Goal: Task Accomplishment & Management: Manage account settings

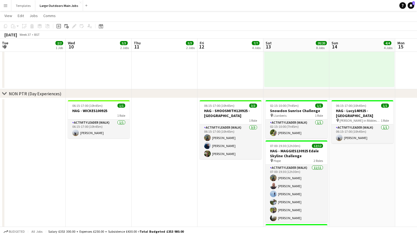
scroll to position [373, 0]
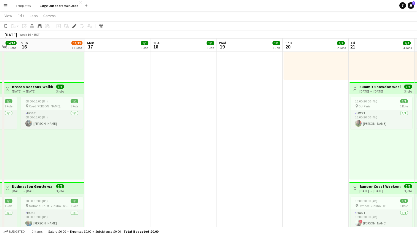
scroll to position [0, 185]
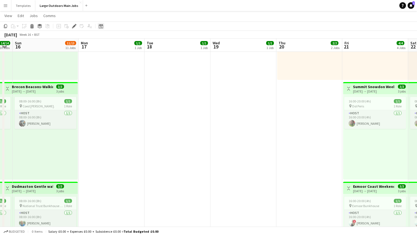
click at [100, 27] on icon "Date picker" at bounding box center [101, 26] width 4 height 4
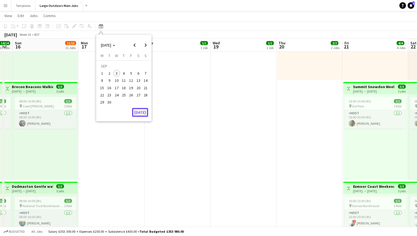
click at [139, 111] on button "[DATE]" at bounding box center [140, 112] width 16 height 9
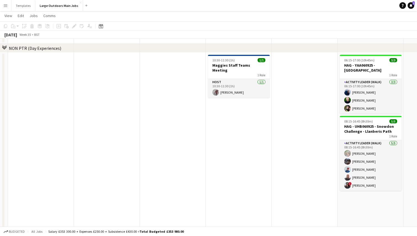
scroll to position [726, 0]
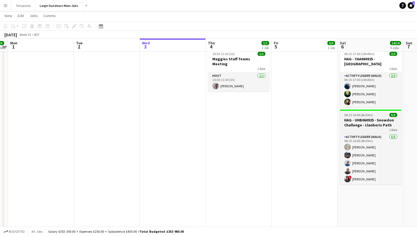
click at [371, 119] on h3 "HAG - UHB060925 - Snowdon Challenge - Llanberis Path" at bounding box center [371, 123] width 62 height 10
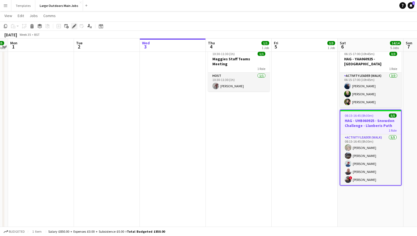
click at [75, 26] on icon at bounding box center [74, 26] width 3 height 3
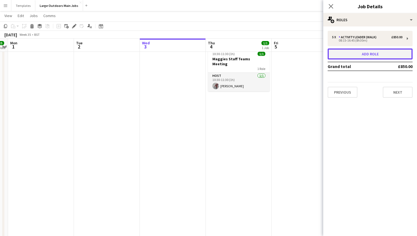
click at [373, 55] on button "Add role" at bounding box center [370, 54] width 85 height 11
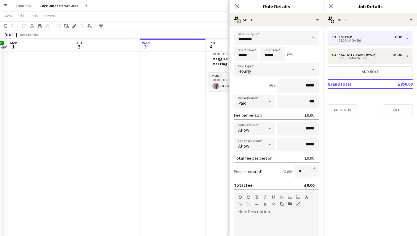
click at [313, 39] on span at bounding box center [313, 37] width 12 height 13
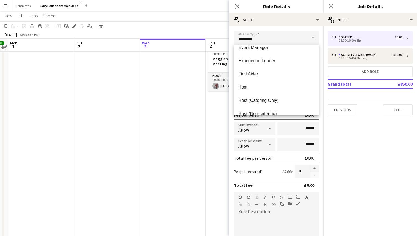
scroll to position [231, 0]
click at [288, 51] on mat-option "Event Manager" at bounding box center [276, 47] width 85 height 13
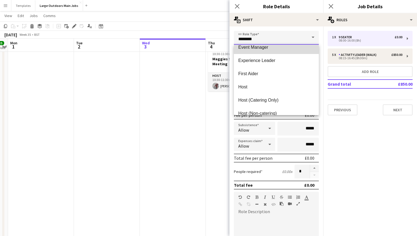
type input "**********"
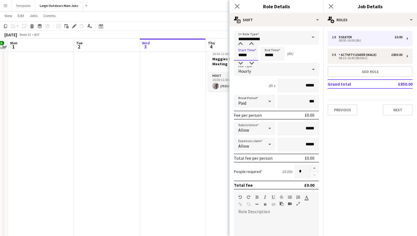
drag, startPoint x: 249, startPoint y: 55, endPoint x: 244, endPoint y: 55, distance: 4.1
click at [244, 55] on input "*****" at bounding box center [246, 54] width 24 height 14
type input "*****"
click at [274, 56] on input "*****" at bounding box center [272, 54] width 24 height 14
type input "*****"
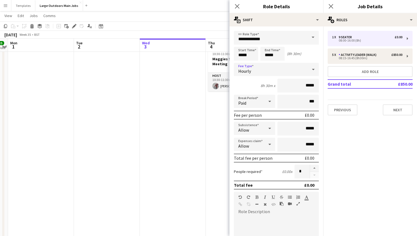
click at [298, 71] on div "Hourly" at bounding box center [271, 69] width 74 height 13
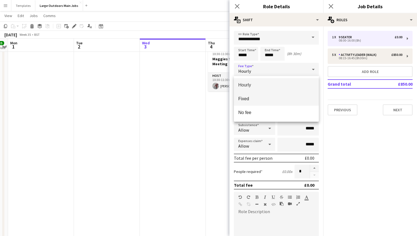
click at [283, 103] on mat-option "Fixed" at bounding box center [276, 99] width 85 height 14
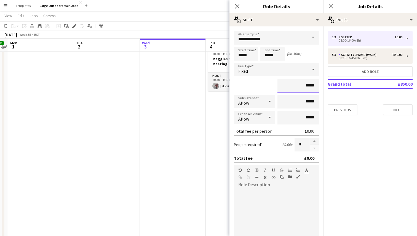
click at [308, 86] on input "*****" at bounding box center [298, 86] width 41 height 14
type input "*******"
click at [259, 196] on div at bounding box center [276, 223] width 85 height 66
click at [268, 193] on div "**********" at bounding box center [276, 223] width 85 height 66
click at [298, 199] on div "**********" at bounding box center [276, 198] width 76 height 6
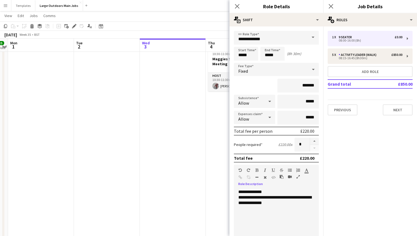
click at [268, 193] on div "**********" at bounding box center [276, 223] width 85 height 66
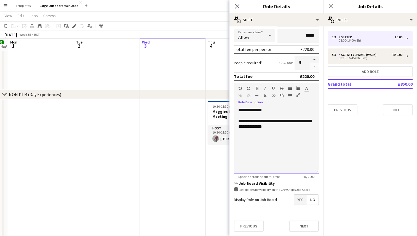
scroll to position [670, 0]
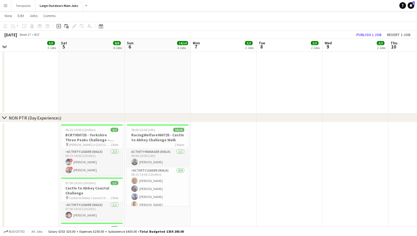
scroll to position [0, 125]
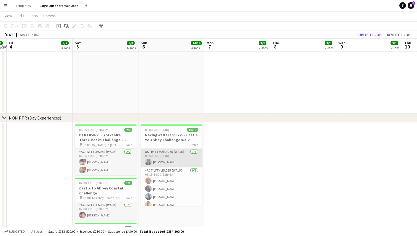
click at [163, 159] on app-card-role "Activity Manager (Walk) [DATE] 06:00-20:00 (14h) [PERSON_NAME]" at bounding box center [172, 158] width 62 height 19
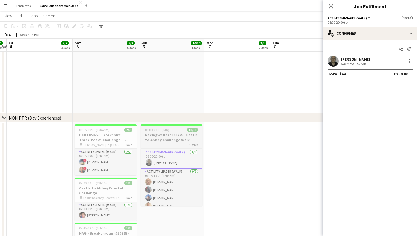
click at [153, 139] on h3 "RacingWelfare060725 - Castle to Abbey Challenge Walk" at bounding box center [172, 138] width 62 height 10
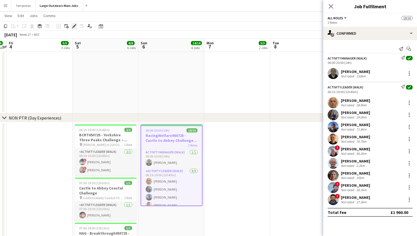
click at [73, 27] on icon at bounding box center [74, 26] width 3 height 3
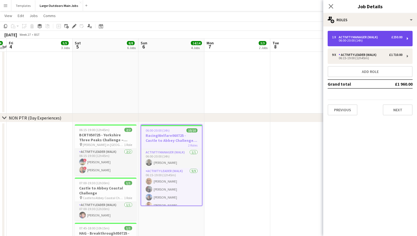
click at [376, 38] on div "Activity Manager (Walk)" at bounding box center [359, 37] width 41 height 4
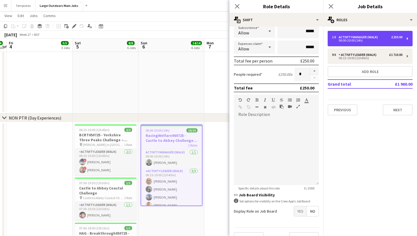
scroll to position [82, 0]
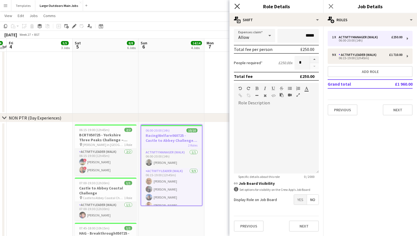
click at [239, 6] on icon "Close pop-in" at bounding box center [237, 6] width 5 height 5
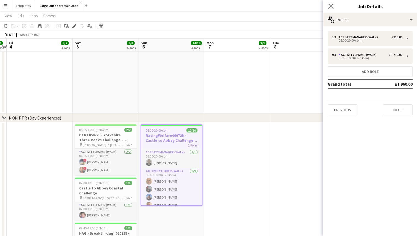
click at [334, 7] on app-icon "Close pop-in" at bounding box center [331, 6] width 8 height 8
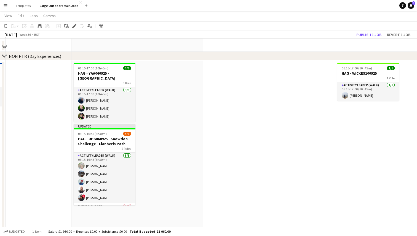
scroll to position [719, 0]
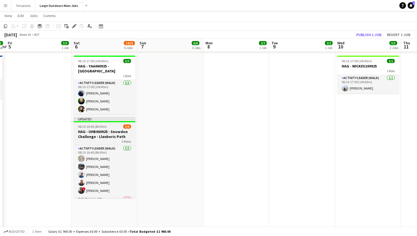
click at [110, 127] on div "08:15-16:45 (8h30m) 5/6" at bounding box center [105, 127] width 62 height 4
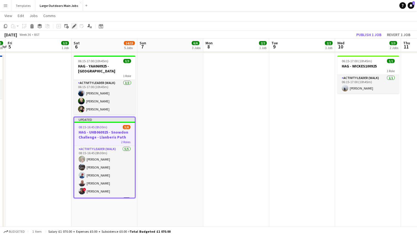
click at [74, 28] on icon "Edit" at bounding box center [74, 26] width 4 height 4
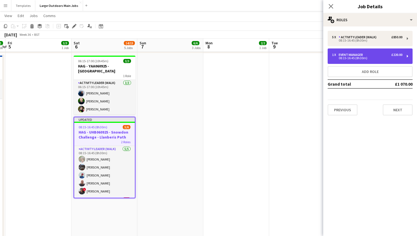
click at [365, 57] on div "08:15-16:45 (8h30m)" at bounding box center [367, 58] width 70 height 3
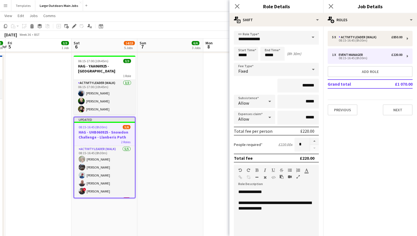
click at [309, 39] on span at bounding box center [313, 37] width 12 height 13
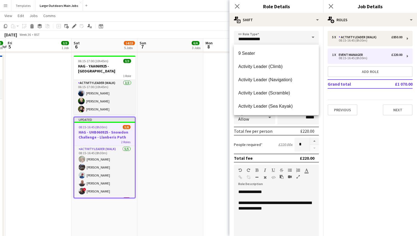
click at [302, 7] on h3 "Role Details" at bounding box center [277, 6] width 94 height 7
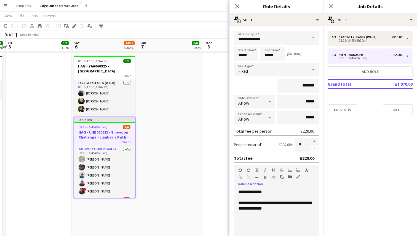
click at [264, 204] on div "**********" at bounding box center [276, 206] width 76 height 11
click at [270, 210] on div "**********" at bounding box center [276, 211] width 76 height 11
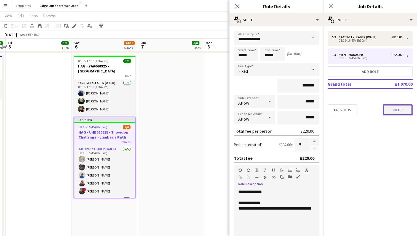
click at [399, 111] on button "Next" at bounding box center [398, 110] width 30 height 11
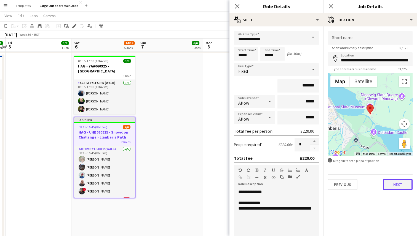
click at [395, 190] on button "Next" at bounding box center [398, 184] width 30 height 11
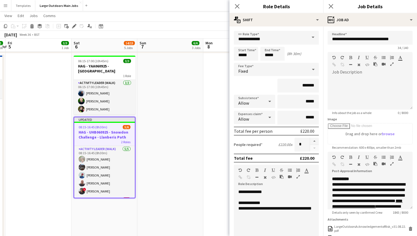
click at [185, 133] on app-date-cell at bounding box center [170, 170] width 66 height 232
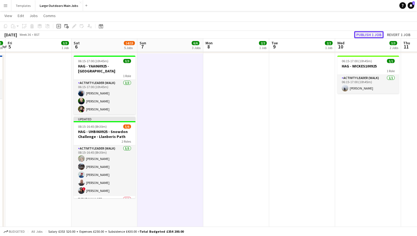
click at [375, 35] on button "Publish 1 job" at bounding box center [369, 34] width 30 height 7
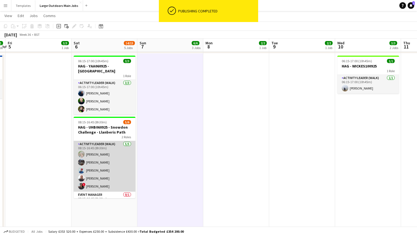
click at [107, 155] on app-card-role "Activity Leader (Walk) [DATE] 08:15-16:45 (8h30m) [PERSON_NAME] [PERSON_NAME] […" at bounding box center [105, 166] width 62 height 51
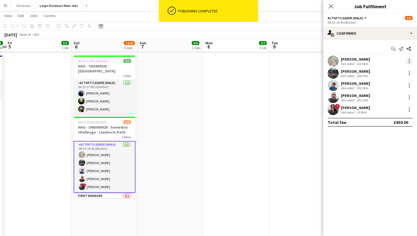
click at [412, 60] on div at bounding box center [409, 61] width 7 height 7
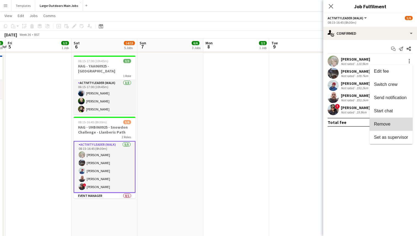
click at [390, 124] on span "Remove" at bounding box center [382, 124] width 17 height 5
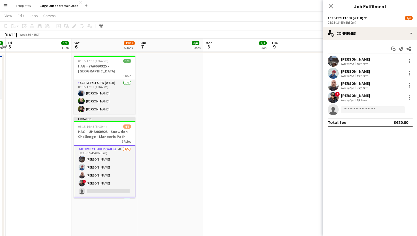
click at [214, 121] on app-date-cell at bounding box center [236, 170] width 66 height 232
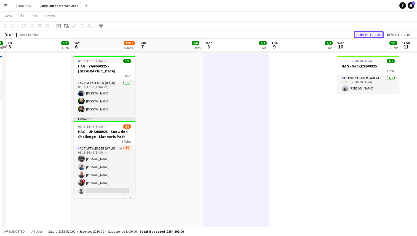
click at [366, 35] on button "Publish 1 job" at bounding box center [369, 34] width 30 height 7
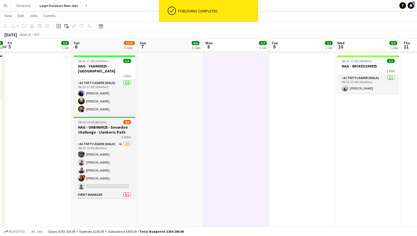
click at [104, 125] on h3 "HAG - UHB060925 - Snowdon Challenge - Llanberis Path" at bounding box center [105, 130] width 62 height 10
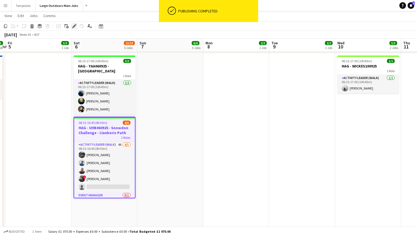
click at [73, 26] on icon at bounding box center [74, 26] width 3 height 3
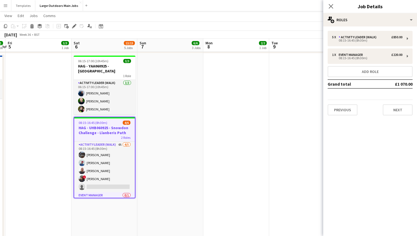
click at [206, 93] on app-date-cell at bounding box center [236, 170] width 66 height 232
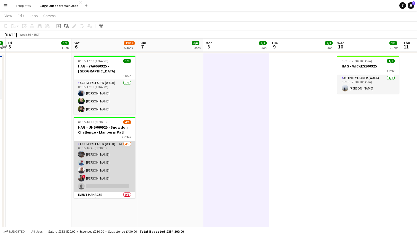
scroll to position [12, 0]
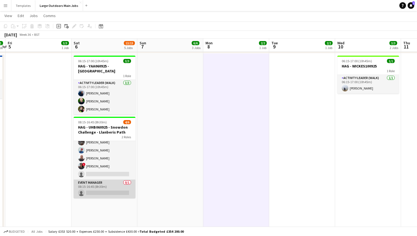
click at [102, 192] on app-card-role "Event Manager 0/1 08:15-16:45 (8h30m) single-neutral-actions" at bounding box center [105, 189] width 62 height 19
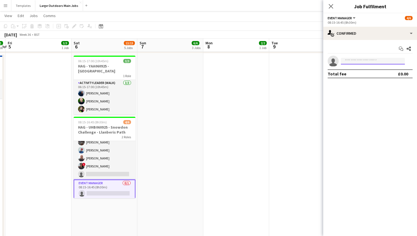
click at [365, 63] on input at bounding box center [373, 61] width 64 height 7
type input "****"
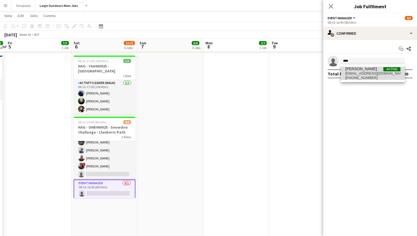
click at [367, 72] on span "[EMAIL_ADDRESS][DOMAIN_NAME]" at bounding box center [372, 73] width 55 height 4
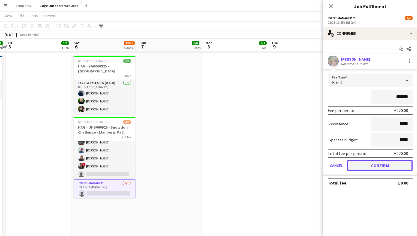
click at [369, 169] on button "Confirm" at bounding box center [379, 165] width 65 height 11
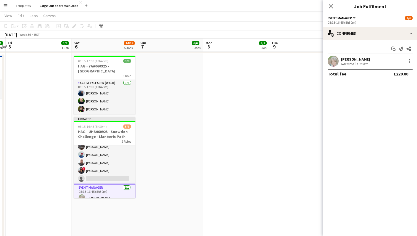
click at [266, 147] on app-date-cell at bounding box center [236, 170] width 66 height 232
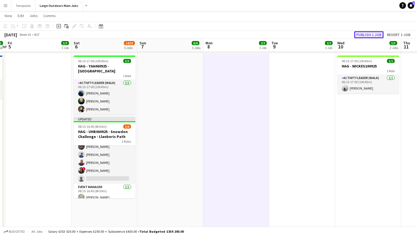
click at [375, 33] on button "Publish 1 job" at bounding box center [369, 34] width 30 height 7
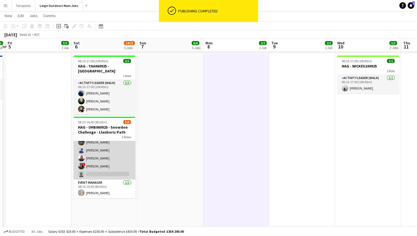
click at [117, 159] on app-card-role "Activity Leader (Walk) 4A [DATE] 08:15-16:45 (8h30m) [PERSON_NAME] [PERSON_NAME…" at bounding box center [105, 154] width 62 height 51
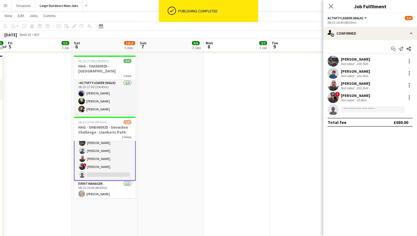
scroll to position [13, 0]
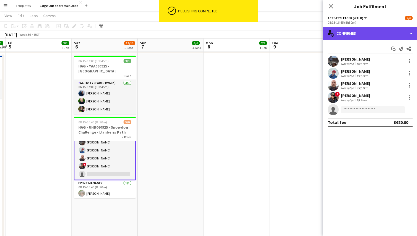
click at [376, 38] on div "single-neutral-actions-check-2 Confirmed" at bounding box center [370, 33] width 94 height 13
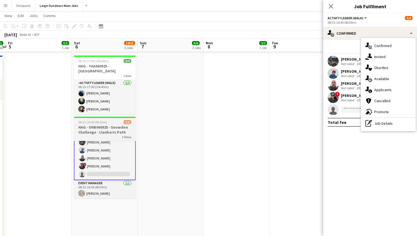
click at [108, 127] on h3 "HAG - UHB060925 - Snowdon Challenge - Llanberis Path" at bounding box center [105, 130] width 62 height 10
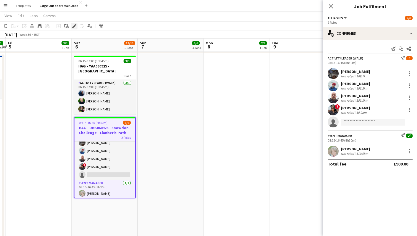
click at [73, 26] on icon at bounding box center [74, 26] width 3 height 3
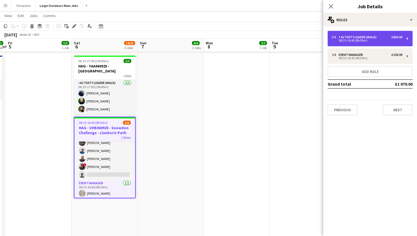
click at [374, 39] on div "08:15-16:45 (8h30m)" at bounding box center [367, 40] width 70 height 3
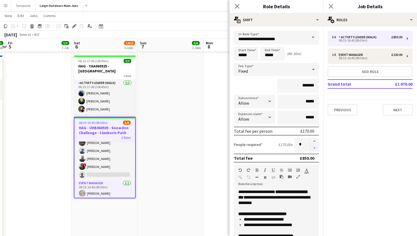
click at [315, 150] on button "button" at bounding box center [314, 148] width 9 height 7
type input "*"
click at [396, 112] on button "Next" at bounding box center [398, 110] width 30 height 11
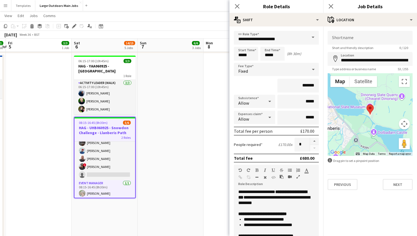
click at [191, 111] on app-date-cell at bounding box center [171, 170] width 66 height 232
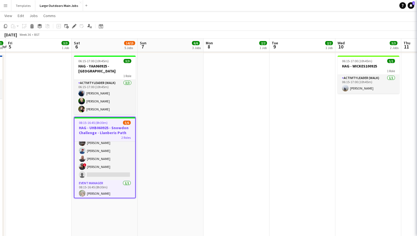
scroll to position [9, 0]
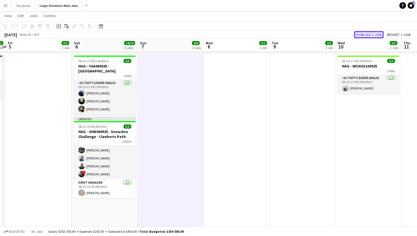
click at [373, 33] on button "Publish 1 job" at bounding box center [369, 34] width 30 height 7
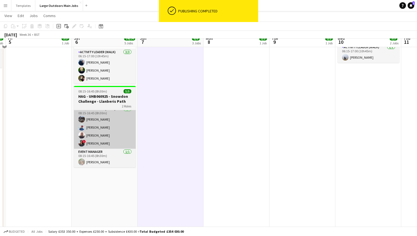
scroll to position [758, 0]
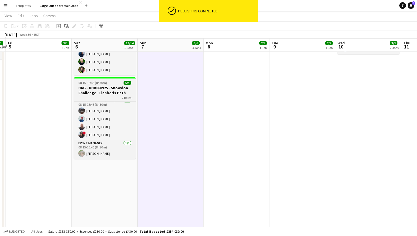
click at [105, 90] on h3 "HAG - UHB060925 - Snowdon Challenge - Llanberis Path" at bounding box center [105, 91] width 62 height 10
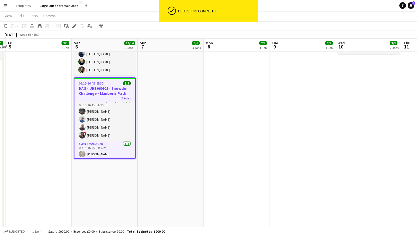
scroll to position [5, 0]
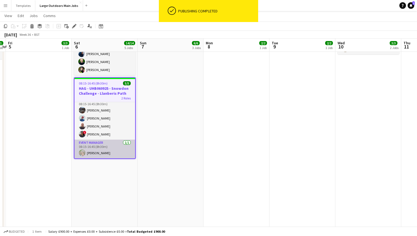
click at [93, 148] on app-card-role "Event Manager [DATE] 08:15-16:45 (8h30m) [PERSON_NAME]" at bounding box center [105, 149] width 61 height 19
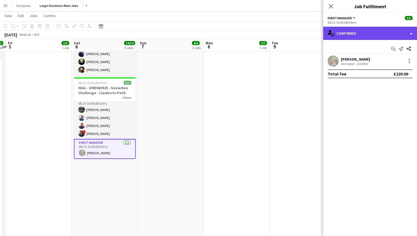
click at [388, 34] on div "single-neutral-actions-check-2 Confirmed" at bounding box center [370, 33] width 94 height 13
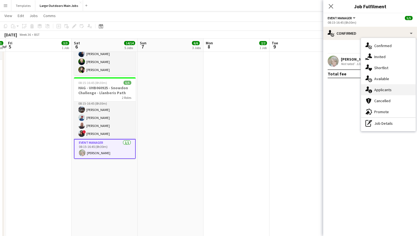
click at [385, 90] on span "Applicants" at bounding box center [382, 89] width 17 height 5
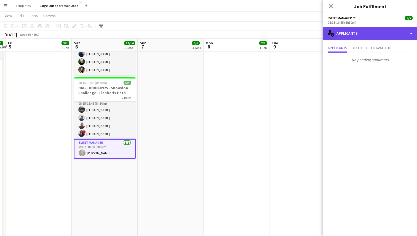
click at [368, 35] on div "single-neutral-actions-information Applicants" at bounding box center [370, 33] width 94 height 13
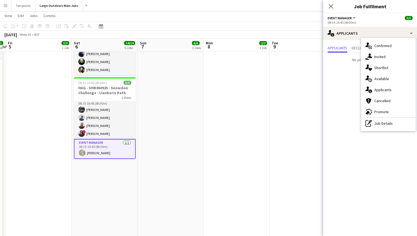
click at [177, 104] on app-date-cell at bounding box center [171, 130] width 66 height 232
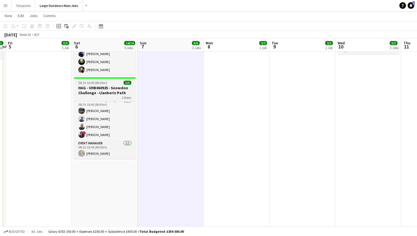
click at [116, 88] on h3 "HAG - UHB060925 - Snowdon Challenge - Llanberis Path" at bounding box center [105, 91] width 62 height 10
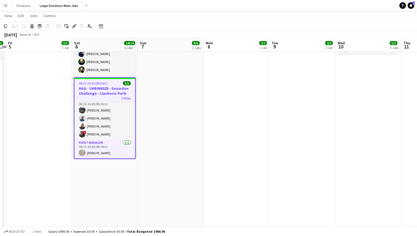
click at [102, 87] on h3 "HAG - UHB060925 - Snowdon Challenge - Llanberis Path" at bounding box center [105, 91] width 61 height 10
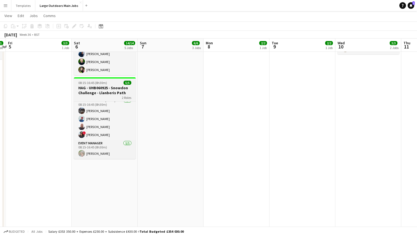
click at [93, 89] on h3 "HAG - UHB060925 - Snowdon Challenge - Llanberis Path" at bounding box center [105, 91] width 62 height 10
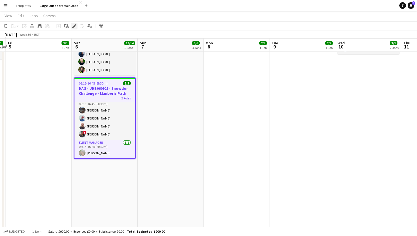
click at [74, 24] on icon "Edit" at bounding box center [74, 26] width 4 height 4
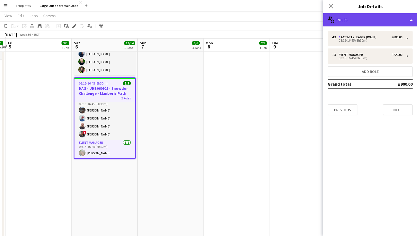
click at [400, 22] on div "multiple-users-add Roles" at bounding box center [370, 19] width 94 height 13
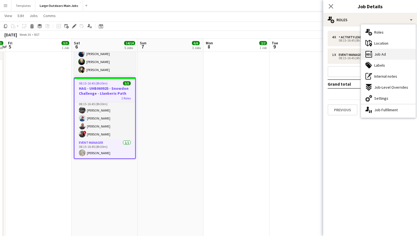
click at [389, 57] on div "ads-window Job Ad" at bounding box center [388, 54] width 55 height 11
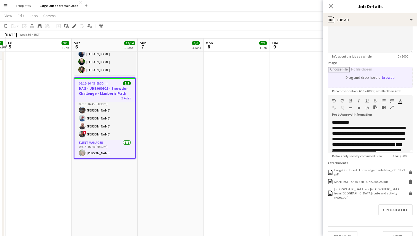
scroll to position [63, 0]
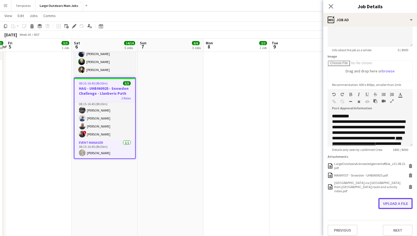
click at [394, 201] on button "Upload a file" at bounding box center [396, 203] width 34 height 11
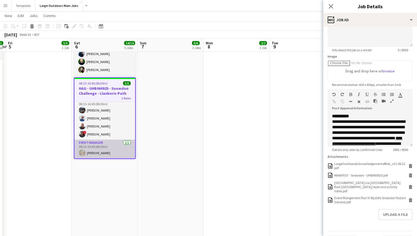
click at [109, 151] on app-card-role "Event Manager [DATE] 08:15-16:45 (8h30m) [PERSON_NAME]" at bounding box center [105, 149] width 61 height 19
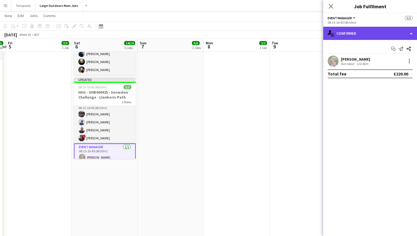
click at [389, 35] on div "single-neutral-actions-check-2 Confirmed" at bounding box center [370, 33] width 94 height 13
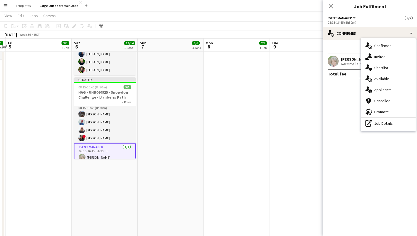
click at [347, 63] on div "Not rated" at bounding box center [348, 64] width 14 height 4
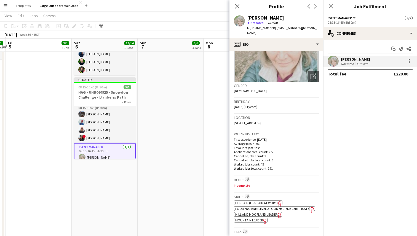
scroll to position [0, 0]
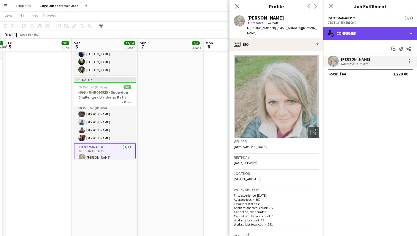
click at [386, 33] on div "single-neutral-actions-check-2 Confirmed" at bounding box center [370, 33] width 94 height 13
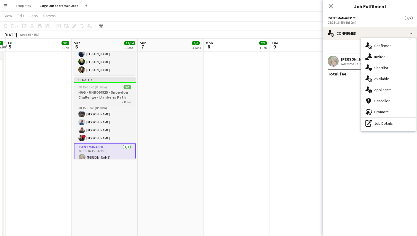
click at [100, 93] on h3 "HAG - UHB060925 - Snowdon Challenge - Llanberis Path" at bounding box center [105, 95] width 62 height 10
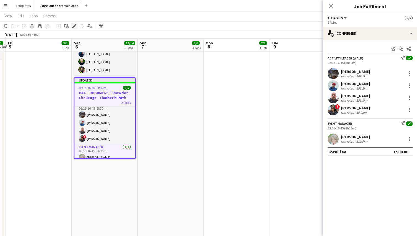
click at [75, 27] on icon "Edit" at bounding box center [74, 26] width 4 height 4
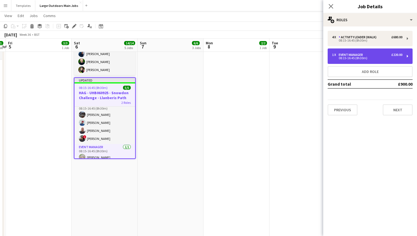
click at [369, 57] on div "08:15-16:45 (8h30m)" at bounding box center [367, 58] width 70 height 3
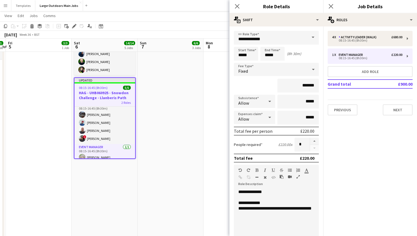
click at [268, 204] on div "**********" at bounding box center [276, 204] width 76 height 6
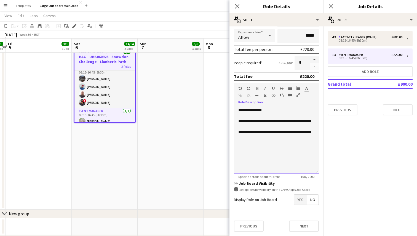
scroll to position [795, 0]
click at [172, 159] on app-date-cell at bounding box center [171, 93] width 66 height 232
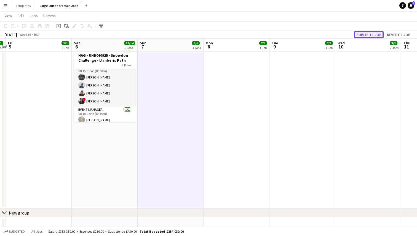
click at [376, 36] on button "Publish 1 job" at bounding box center [369, 34] width 30 height 7
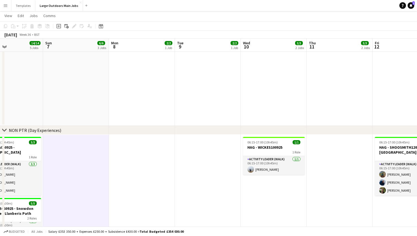
scroll to position [0, 225]
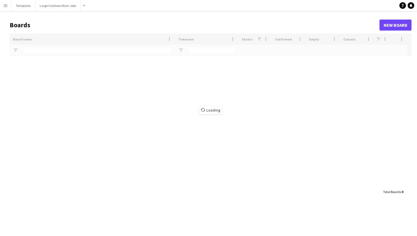
type input "*****"
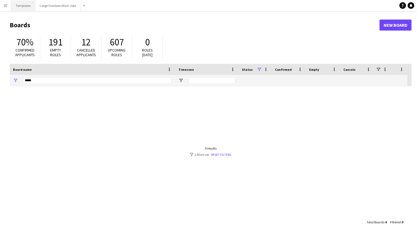
click at [25, 4] on button "Templates Close" at bounding box center [23, 5] width 24 height 11
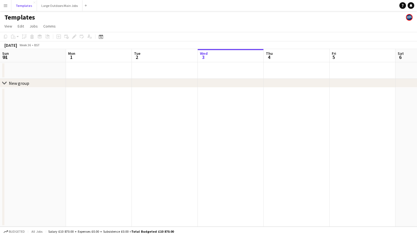
scroll to position [0, 132]
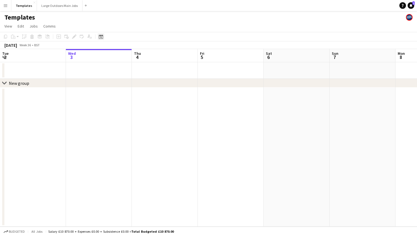
click at [100, 35] on icon "Date picker" at bounding box center [101, 36] width 4 height 4
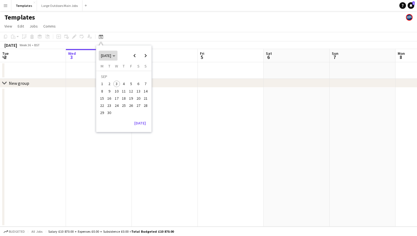
click at [115, 55] on span "[DATE]" at bounding box center [108, 55] width 14 height 5
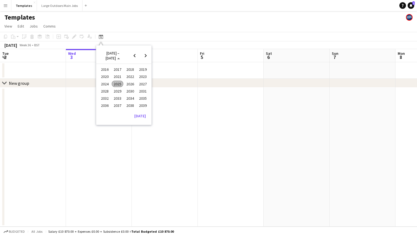
click at [107, 84] on span "2024" at bounding box center [104, 84] width 11 height 7
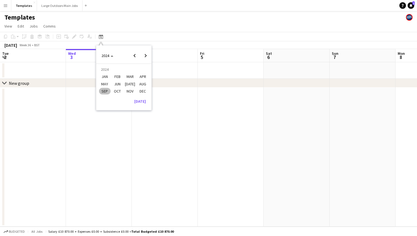
click at [107, 75] on span "JAN" at bounding box center [104, 77] width 11 height 7
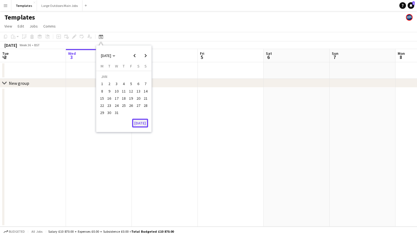
click at [140, 120] on button "[DATE]" at bounding box center [140, 123] width 16 height 9
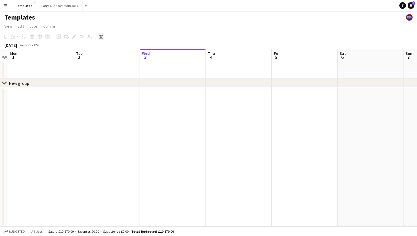
click at [102, 35] on icon at bounding box center [101, 36] width 4 height 4
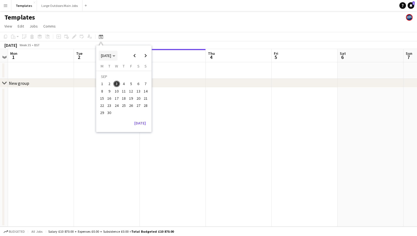
click at [111, 55] on span "[DATE]" at bounding box center [106, 55] width 10 height 5
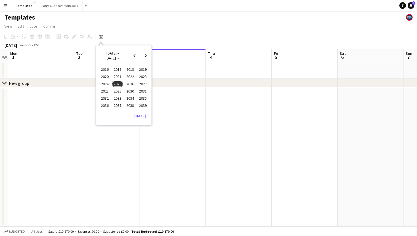
click at [105, 83] on span "2024" at bounding box center [104, 84] width 11 height 7
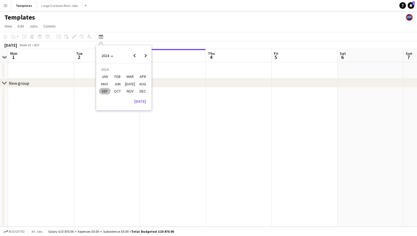
click at [105, 77] on span "JAN" at bounding box center [104, 77] width 11 height 7
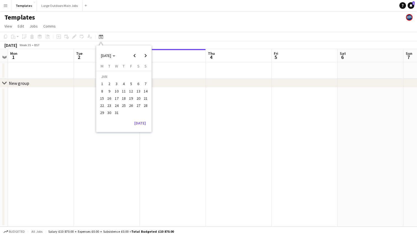
click at [104, 87] on span "1" at bounding box center [102, 84] width 7 height 7
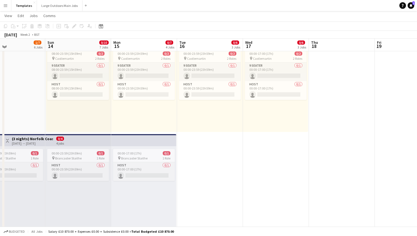
scroll to position [229, 0]
